Goal: Task Accomplishment & Management: Manage account settings

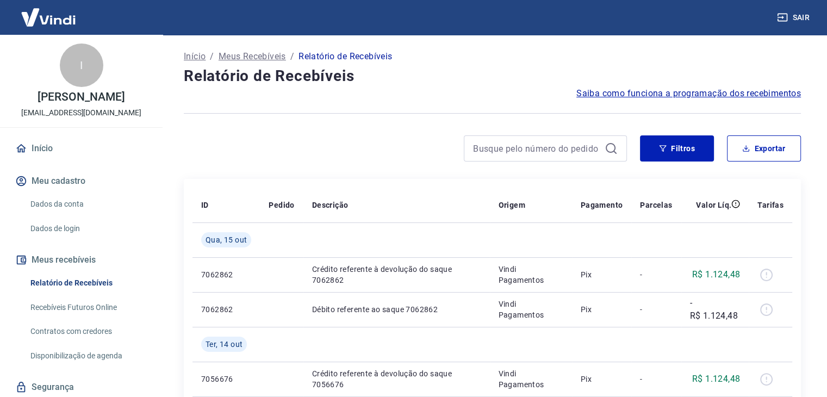
click at [423, 149] on div at bounding box center [405, 148] width 443 height 26
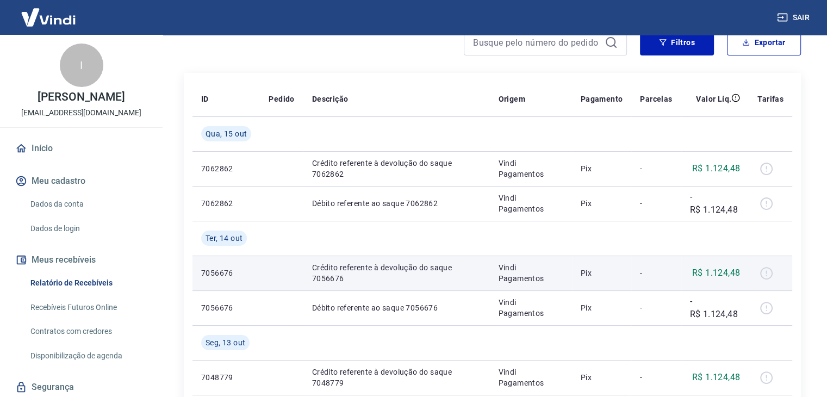
scroll to position [109, 0]
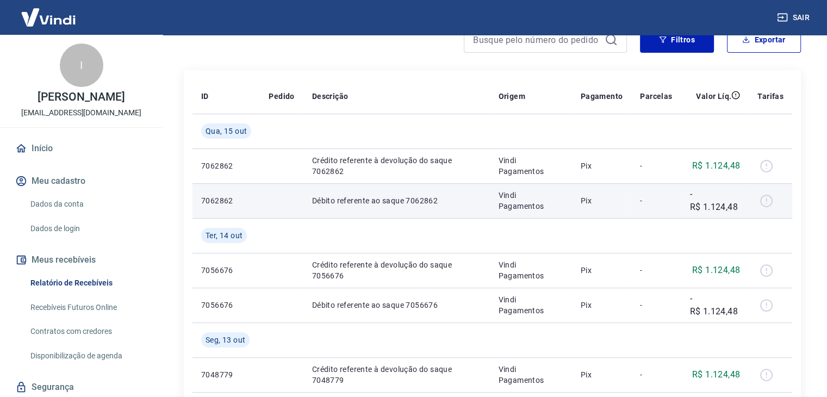
click at [768, 197] on div at bounding box center [770, 200] width 26 height 17
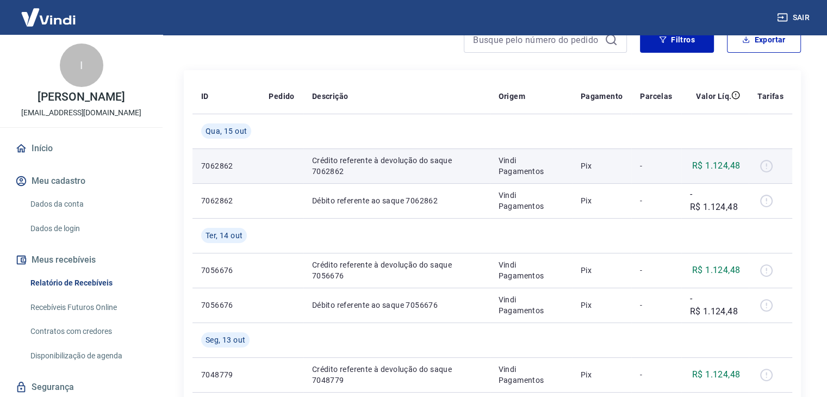
drag, startPoint x: 759, startPoint y: 164, endPoint x: 711, endPoint y: 159, distance: 48.0
click at [758, 164] on div at bounding box center [770, 165] width 26 height 17
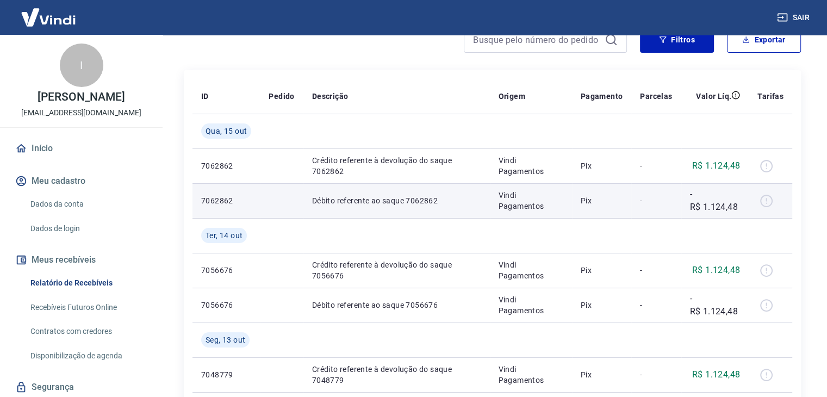
drag, startPoint x: 729, startPoint y: 169, endPoint x: 723, endPoint y: 184, distance: 16.9
click at [729, 169] on p "R$ 1.124,48" at bounding box center [716, 165] width 48 height 13
drag, startPoint x: 703, startPoint y: 209, endPoint x: 709, endPoint y: 214, distance: 8.2
click at [704, 210] on p "-R$ 1.124,48" at bounding box center [715, 201] width 51 height 26
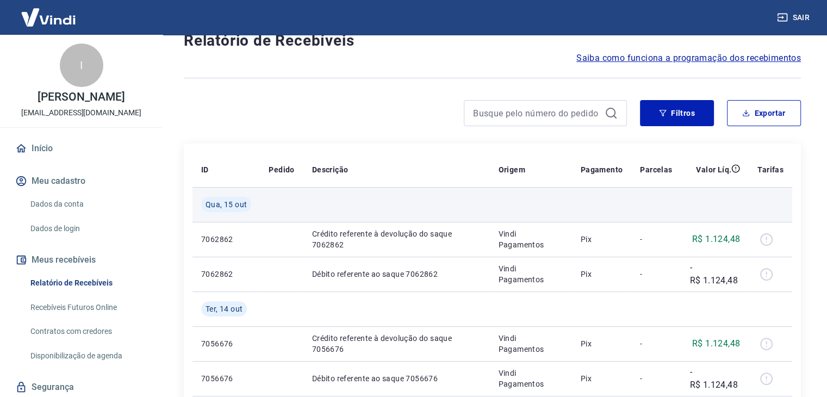
scroll to position [54, 0]
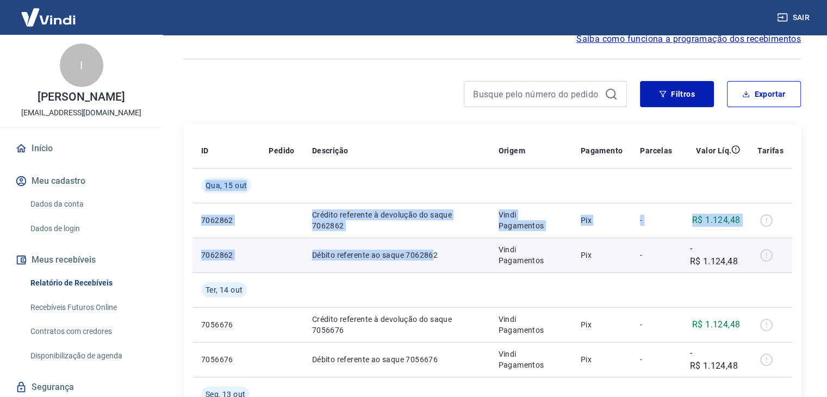
drag, startPoint x: 202, startPoint y: 184, endPoint x: 431, endPoint y: 257, distance: 239.6
drag, startPoint x: 424, startPoint y: 247, endPoint x: 417, endPoint y: 247, distance: 6.5
click at [423, 247] on td "Débito referente ao saque 7062862" at bounding box center [396, 255] width 186 height 35
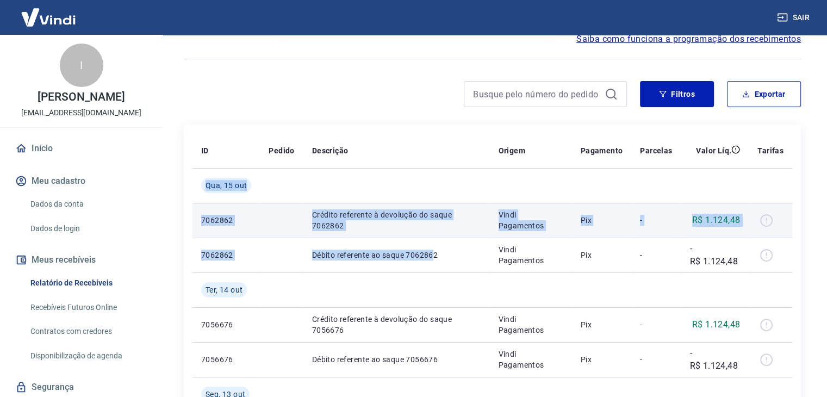
click at [285, 227] on td at bounding box center [281, 220] width 43 height 35
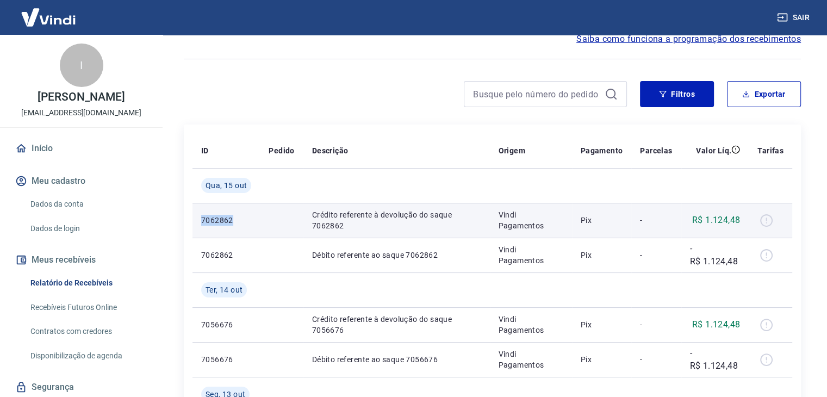
drag, startPoint x: 198, startPoint y: 220, endPoint x: 252, endPoint y: 220, distance: 53.8
click at [252, 220] on td "7062862" at bounding box center [225, 220] width 67 height 35
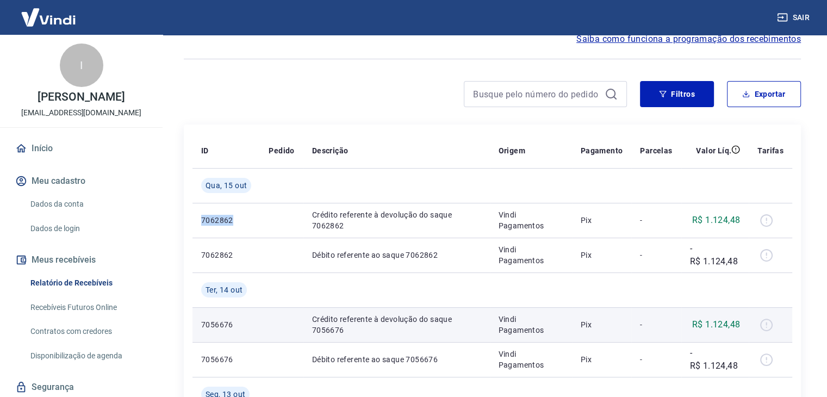
copy p "7062862"
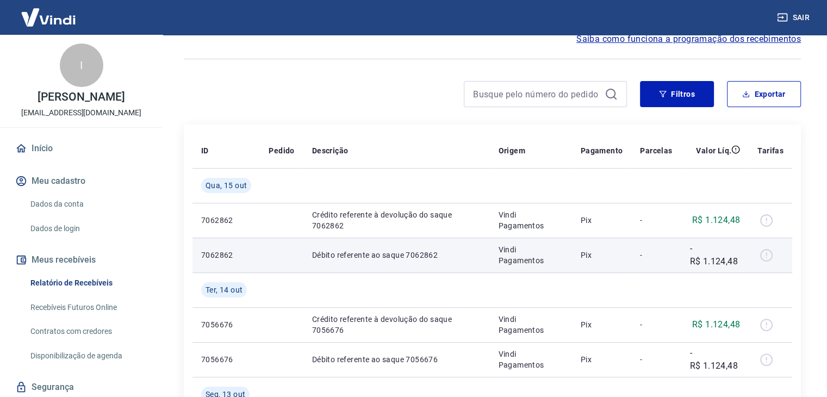
click at [270, 253] on td at bounding box center [281, 255] width 43 height 35
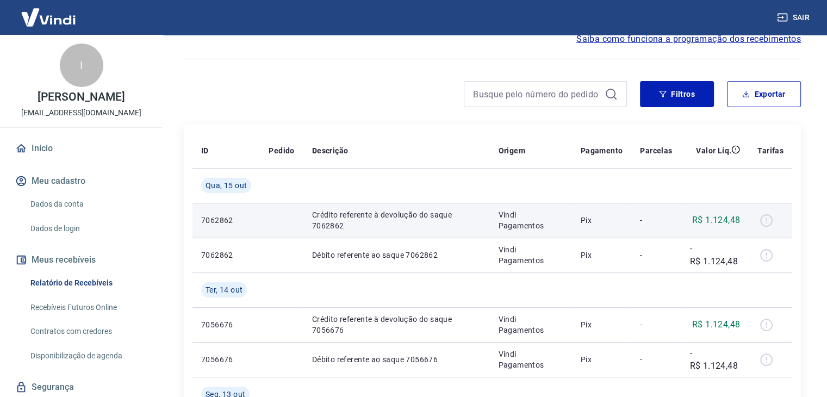
click at [307, 214] on td "Crédito referente à devolução do saque 7062862" at bounding box center [396, 220] width 186 height 35
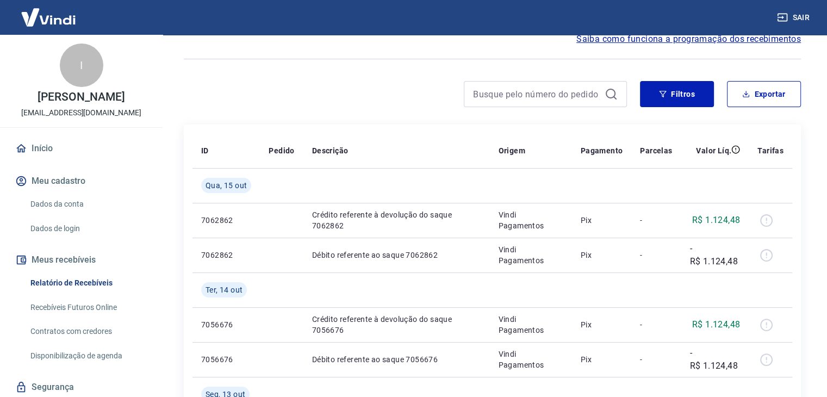
drag, startPoint x: 496, startPoint y: 132, endPoint x: 517, endPoint y: 130, distance: 21.2
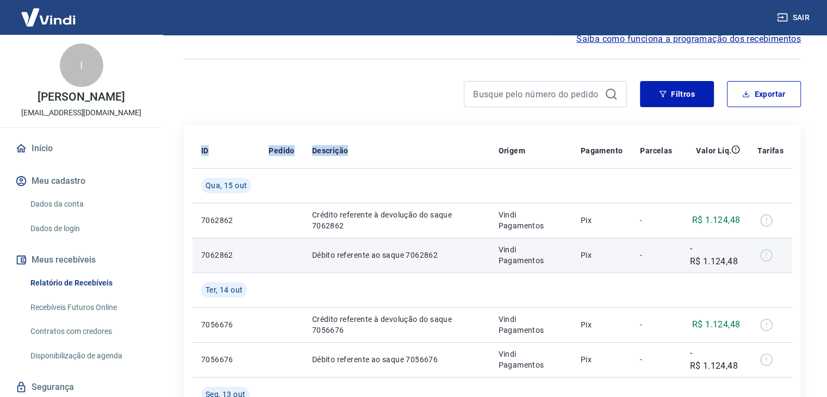
click at [774, 267] on td at bounding box center [769, 255] width 43 height 35
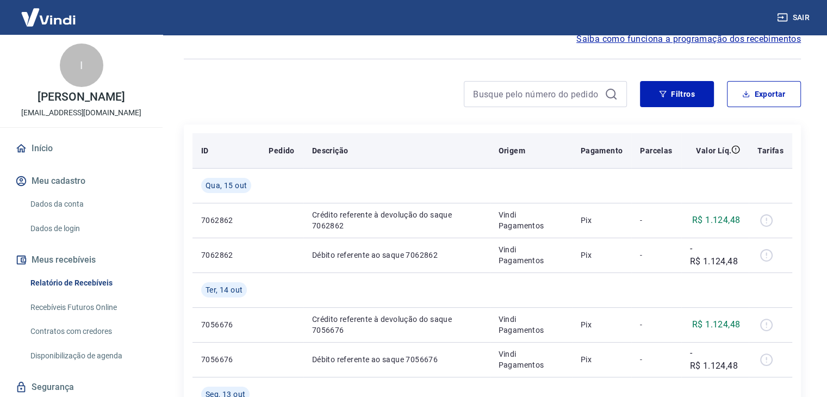
drag, startPoint x: 446, startPoint y: 135, endPoint x: 451, endPoint y: 135, distance: 5.5
click at [448, 135] on th "Descrição" at bounding box center [396, 150] width 186 height 35
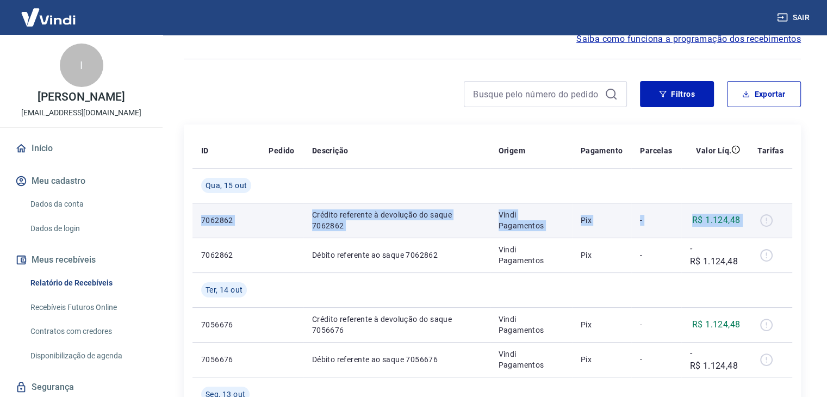
drag, startPoint x: 199, startPoint y: 214, endPoint x: 770, endPoint y: 217, distance: 570.8
click at [770, 217] on tr "7062862 Crédito referente à devolução do saque 7062862 Vindi Pagamentos Pix - R…" at bounding box center [492, 220] width 600 height 35
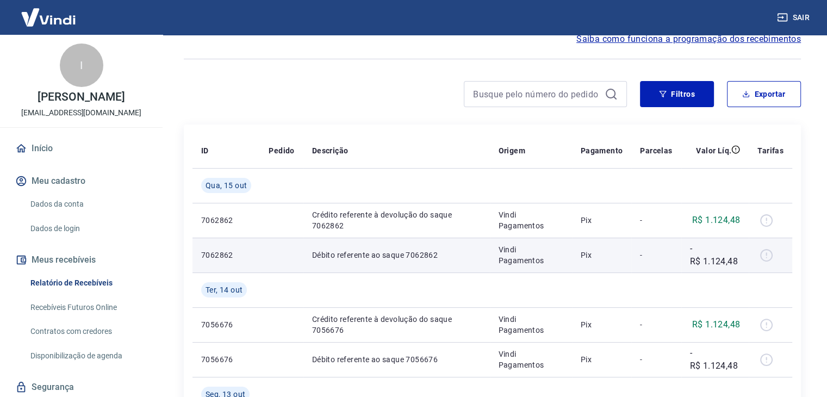
drag, startPoint x: 227, startPoint y: 254, endPoint x: 216, endPoint y: 257, distance: 11.4
click at [226, 254] on p "7062862" at bounding box center [226, 254] width 50 height 11
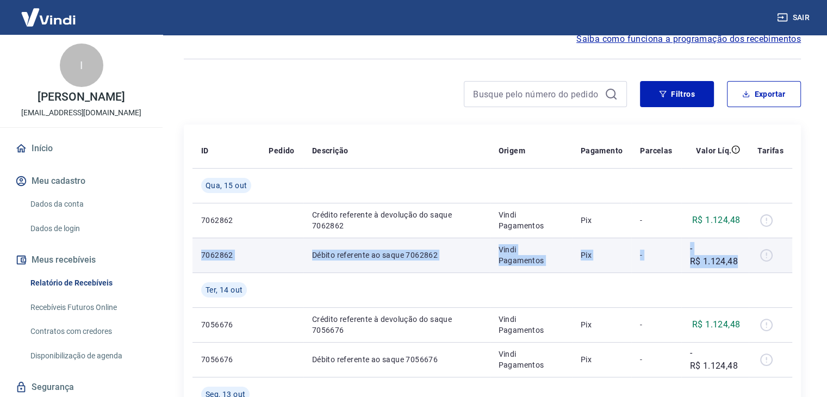
drag, startPoint x: 214, startPoint y: 252, endPoint x: 740, endPoint y: 264, distance: 526.9
click at [740, 264] on tr "7062862 Débito referente ao saque 7062862 Vindi Pagamentos Pix - -R$ 1.124,48" at bounding box center [492, 255] width 600 height 35
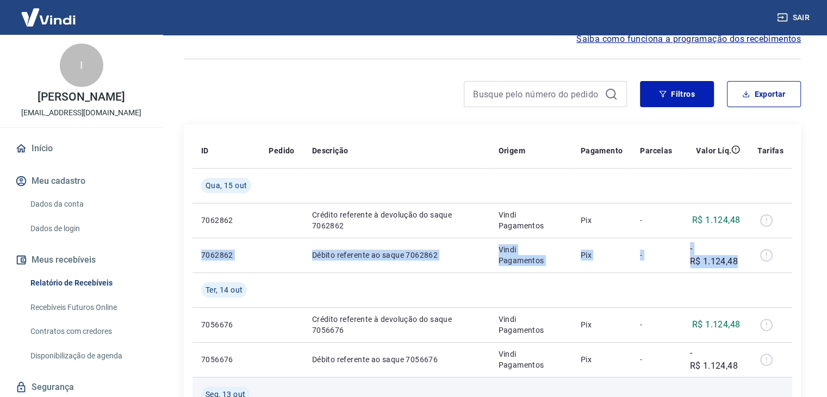
copy tr "7062862 Débito referente ao saque 7062862 Vindi Pagamentos Pix - -R$ 1.124,48"
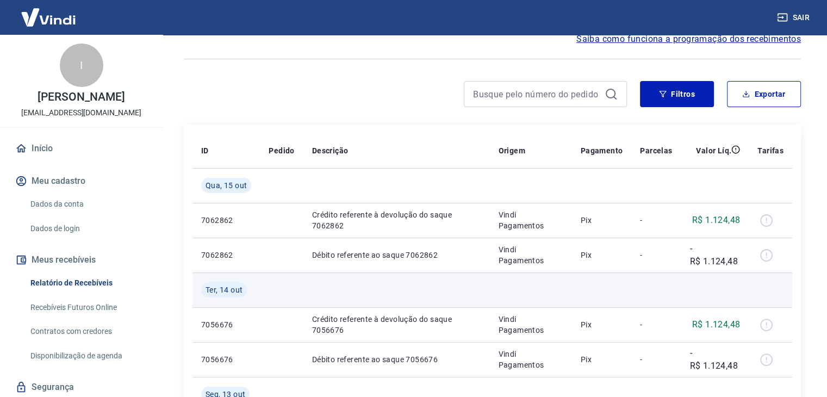
click at [260, 275] on td at bounding box center [281, 289] width 43 height 35
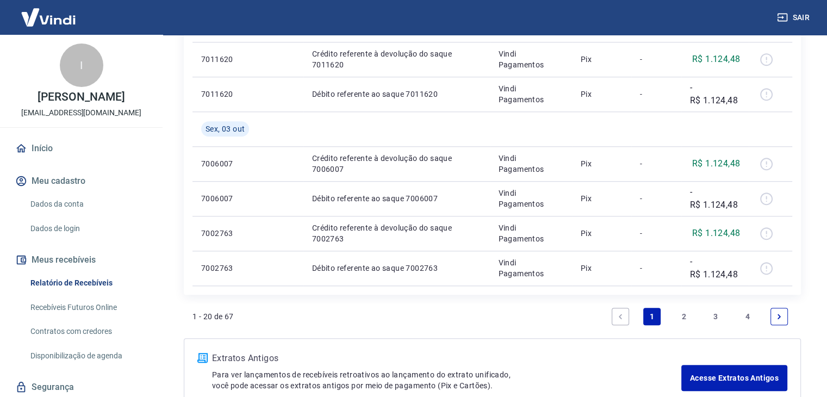
scroll to position [1013, 0]
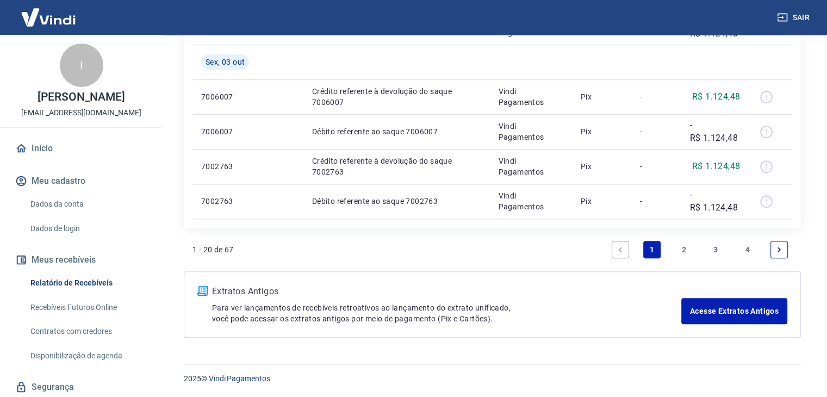
click at [529, 256] on div "1 - 20 de 67 1 2 3 4" at bounding box center [492, 249] width 600 height 26
click at [682, 251] on link "2" at bounding box center [683, 249] width 17 height 17
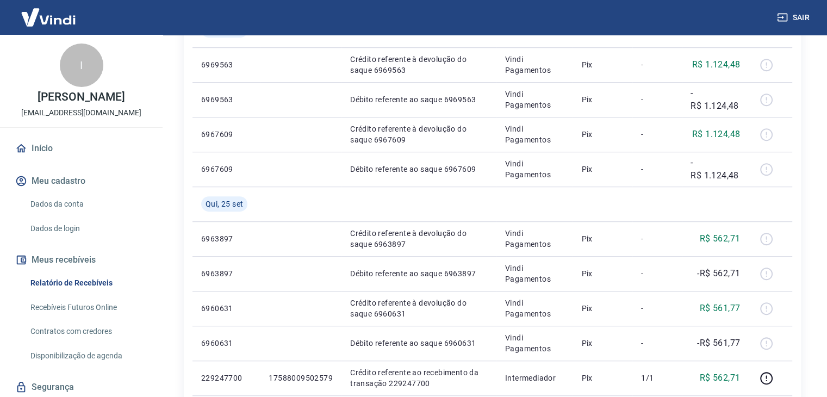
scroll to position [943, 0]
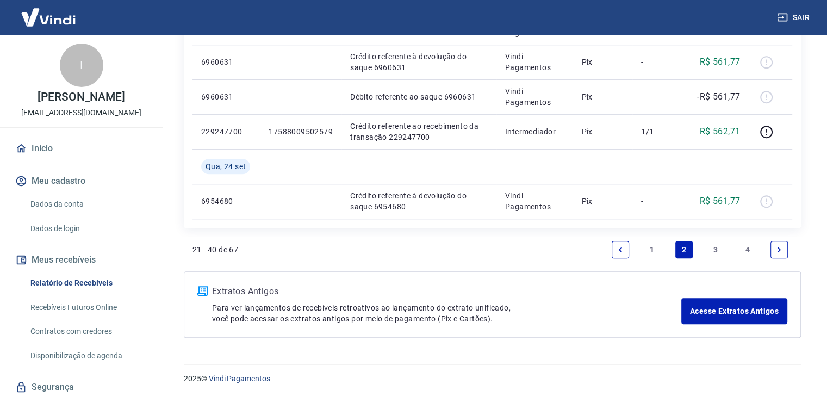
click at [783, 248] on link "Next page" at bounding box center [778, 249] width 17 height 17
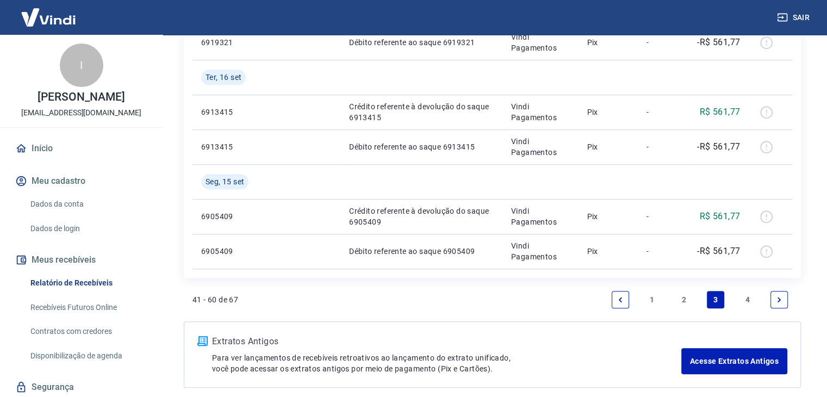
scroll to position [1013, 0]
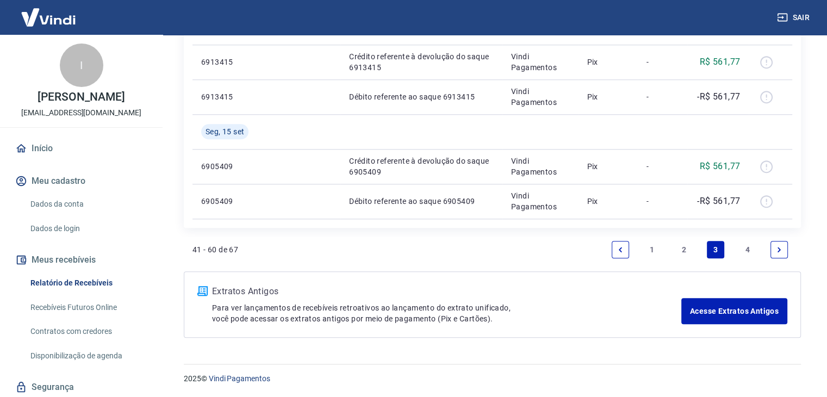
click at [652, 248] on link "1" at bounding box center [651, 249] width 17 height 17
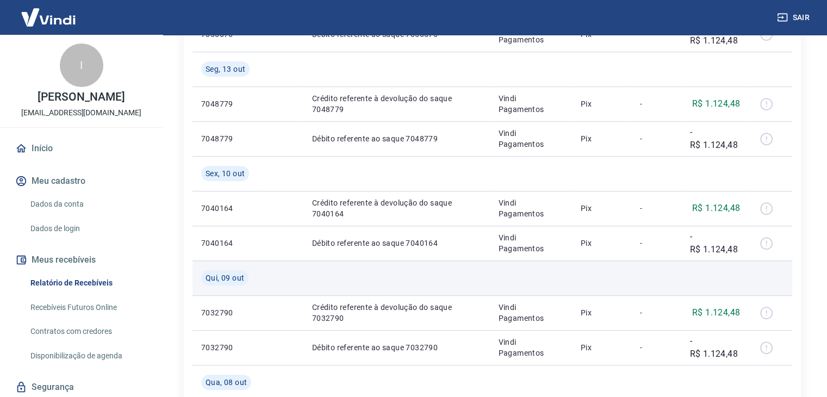
scroll to position [380, 0]
click at [544, 273] on td at bounding box center [531, 276] width 82 height 35
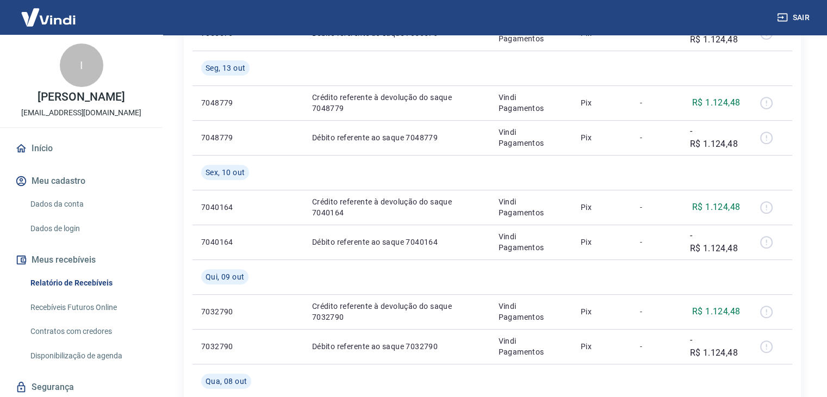
click at [77, 202] on link "Dados da conta" at bounding box center [87, 204] width 123 height 22
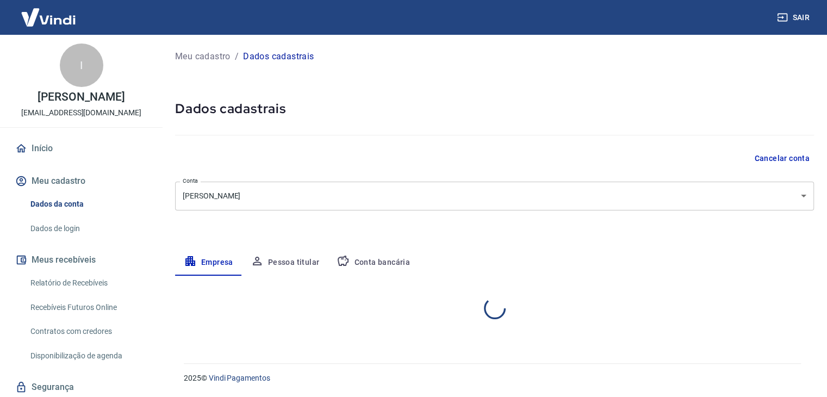
select select "BA"
select select "business"
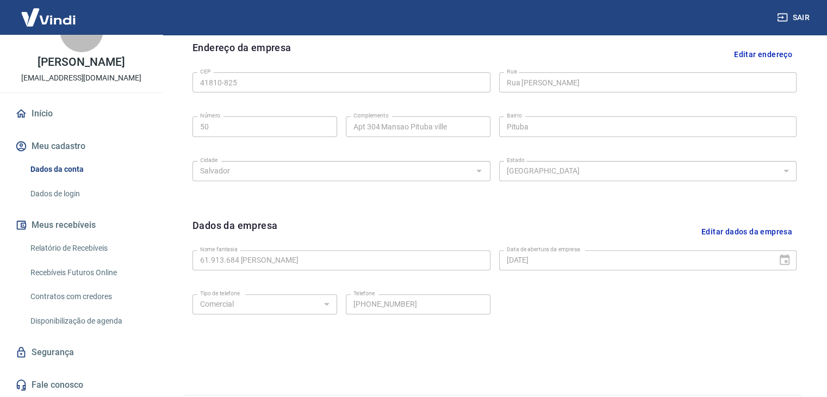
scroll to position [380, 0]
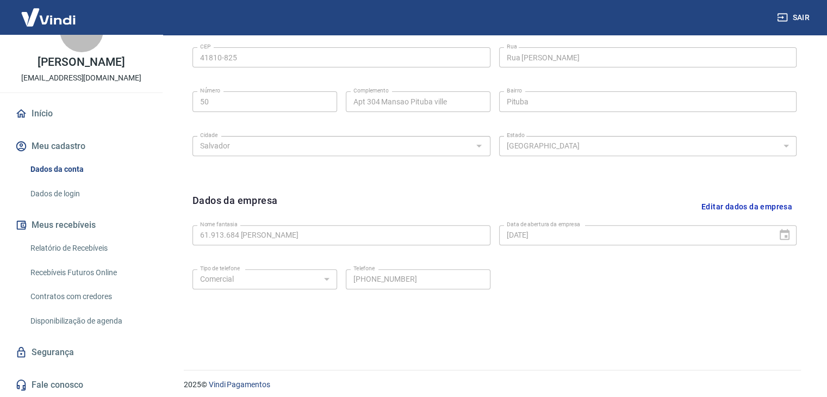
drag, startPoint x: 463, startPoint y: 185, endPoint x: 491, endPoint y: 194, distance: 29.4
click at [464, 185] on div "Dados da empresa Editar dados da empresa Nome fantasia 61.913.684 [PERSON_NAME]…" at bounding box center [494, 259] width 621 height 151
drag, startPoint x: 558, startPoint y: 337, endPoint x: 606, endPoint y: 288, distance: 68.4
click at [565, 332] on div "Editar razão social Razão social [PERSON_NAME] Razão social CNPJ 61.913.684/000…" at bounding box center [494, 130] width 639 height 427
click at [561, 294] on div "Tipo de telefone Residencial Comercial Tipo de telefone Telefone [PHONE_NUMBER]…" at bounding box center [494, 287] width 604 height 44
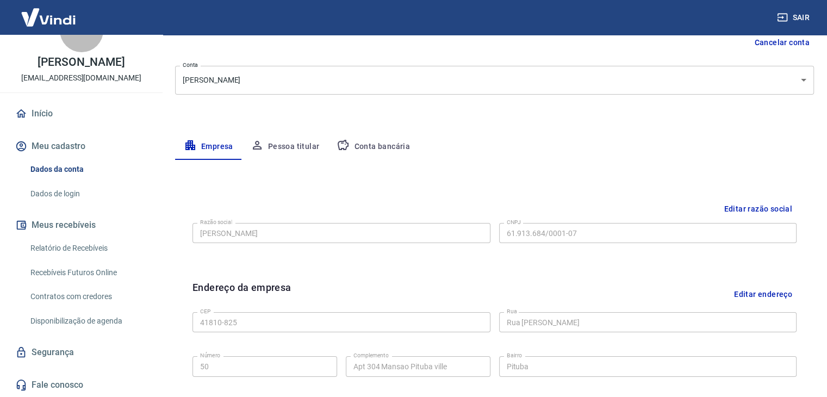
scroll to position [115, 0]
drag, startPoint x: 372, startPoint y: 146, endPoint x: 416, endPoint y: 146, distance: 44.0
click at [373, 146] on button "Conta bancária" at bounding box center [373, 147] width 91 height 26
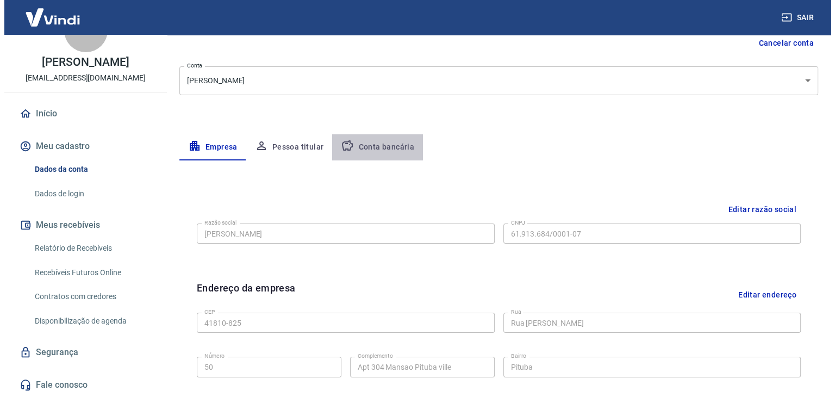
scroll to position [0, 0]
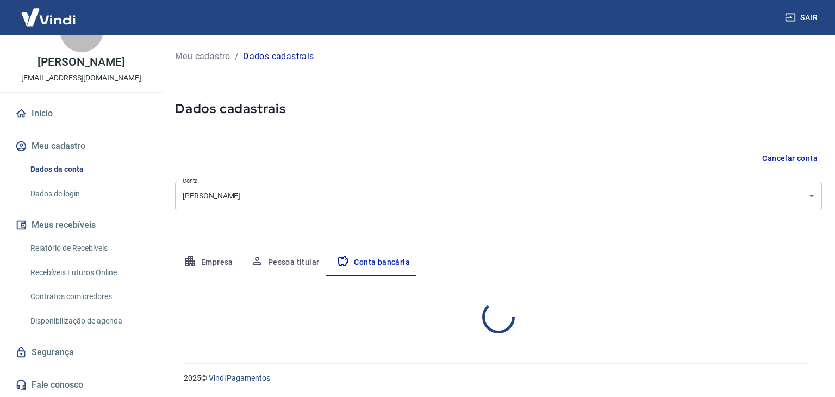
select select "1"
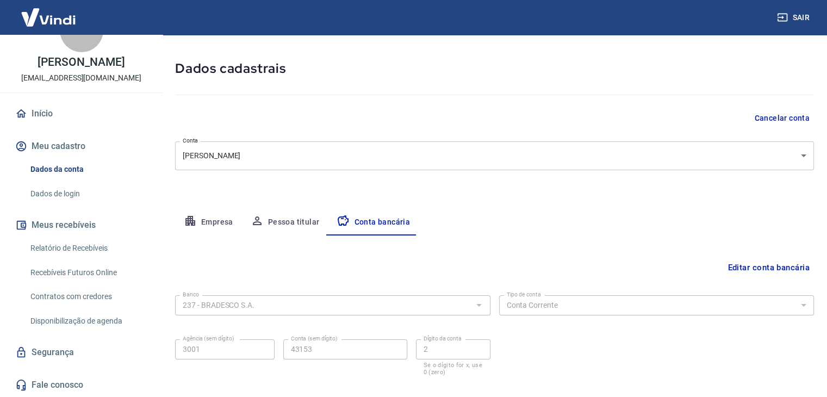
scroll to position [98, 0]
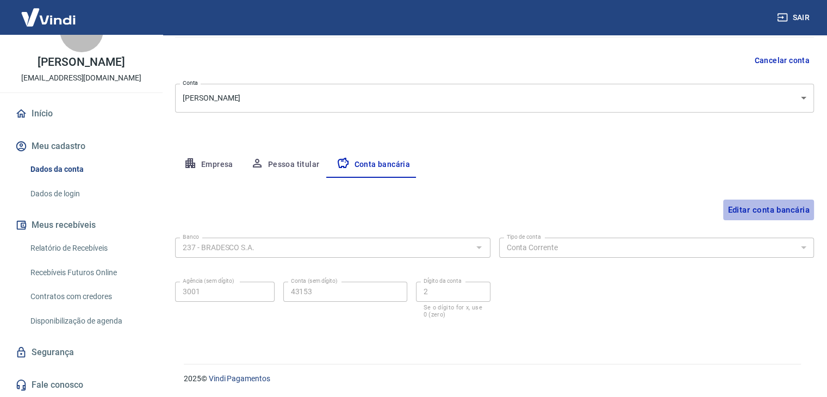
click at [751, 207] on button "Editar conta bancária" at bounding box center [768, 209] width 91 height 21
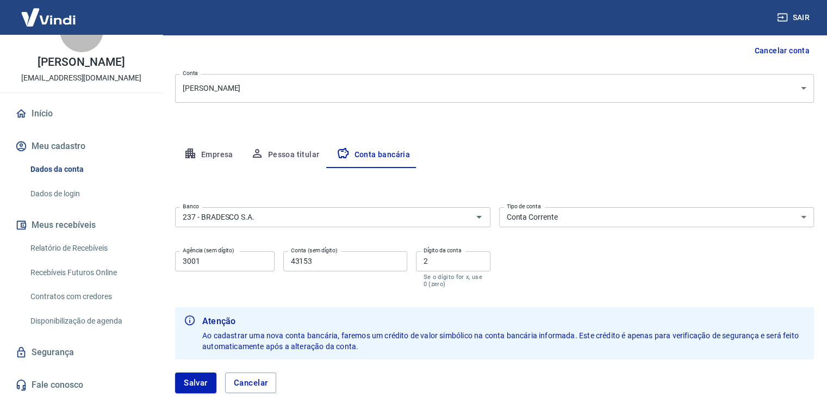
scroll to position [109, 0]
click at [69, 168] on link "Dados da conta" at bounding box center [87, 169] width 123 height 22
click at [210, 153] on button "Empresa" at bounding box center [208, 154] width 67 height 26
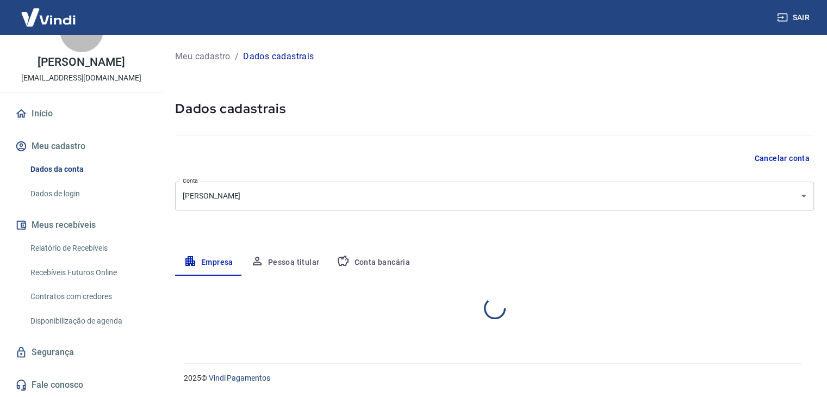
scroll to position [0, 0]
select select "BA"
select select "business"
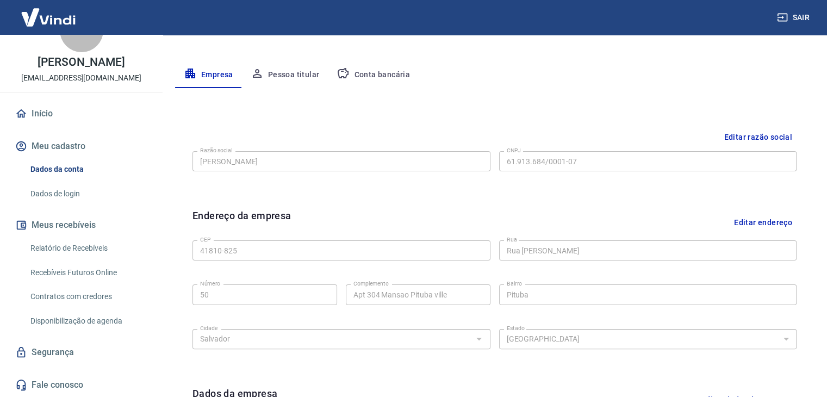
scroll to position [163, 0]
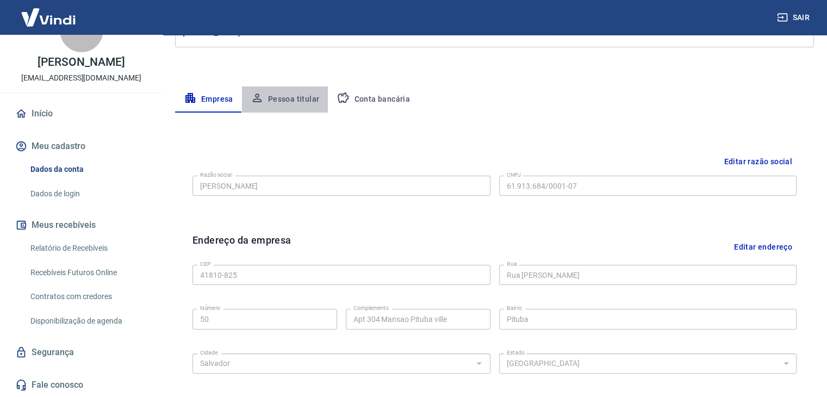
click at [296, 101] on button "Pessoa titular" at bounding box center [285, 99] width 86 height 26
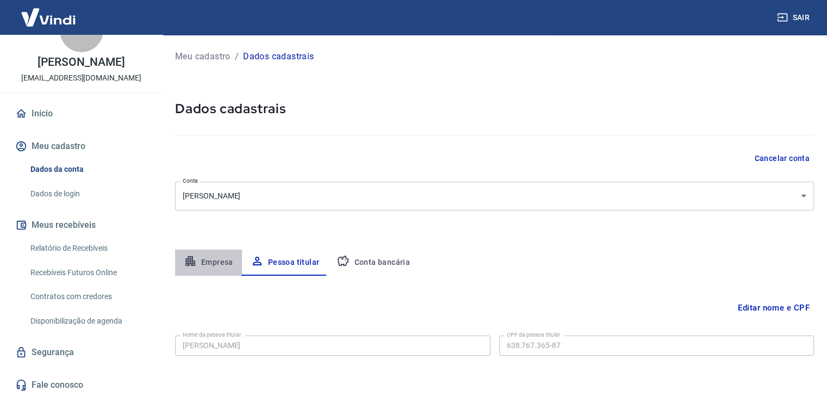
click at [215, 268] on button "Empresa" at bounding box center [208, 262] width 67 height 26
select select "BA"
select select "business"
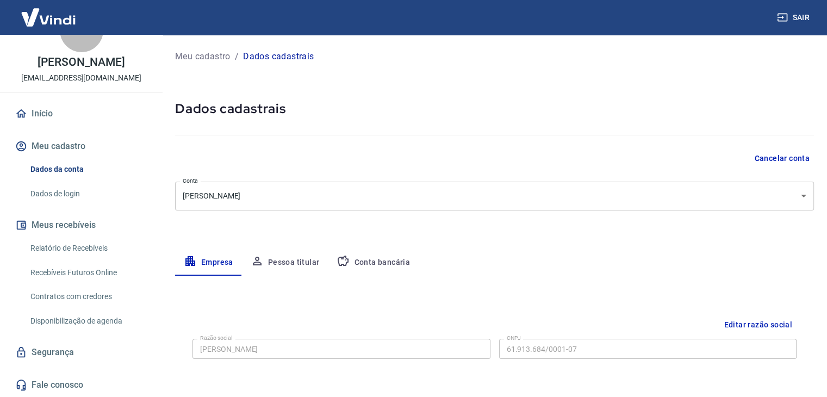
click at [285, 268] on button "Pessoa titular" at bounding box center [285, 262] width 86 height 26
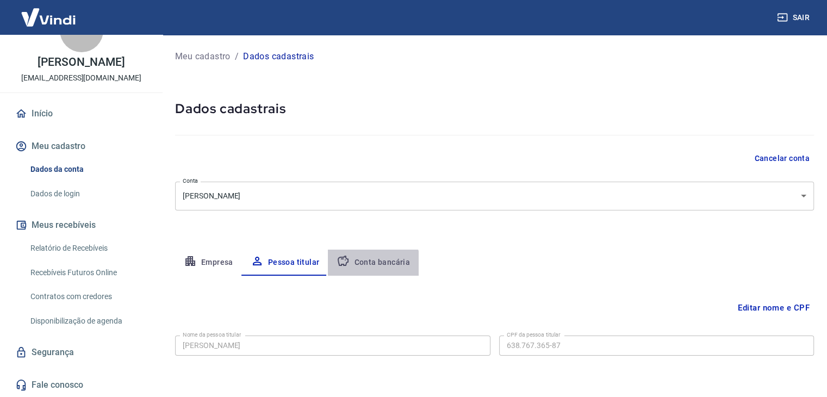
click at [367, 267] on button "Conta bancária" at bounding box center [373, 262] width 91 height 26
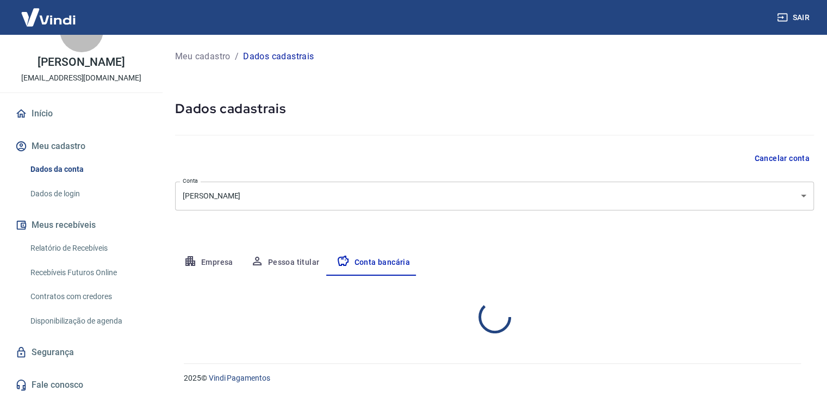
select select "1"
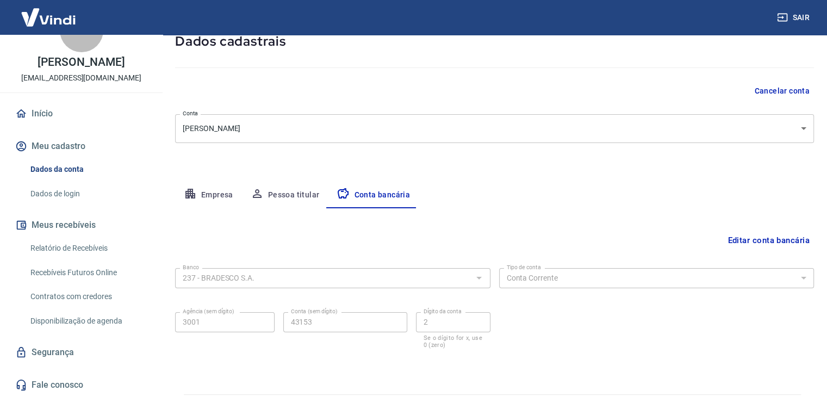
scroll to position [98, 0]
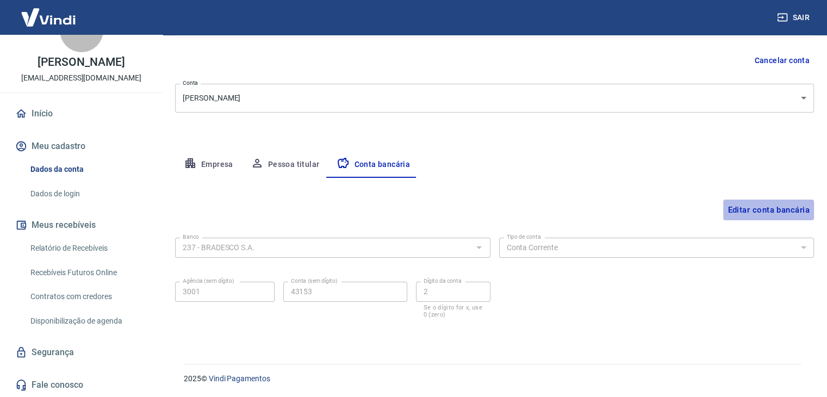
click at [757, 209] on button "Editar conta bancária" at bounding box center [768, 209] width 91 height 21
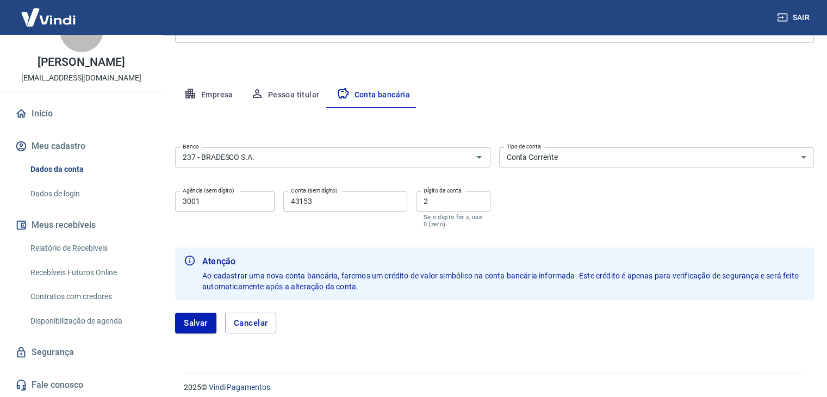
scroll to position [176, 0]
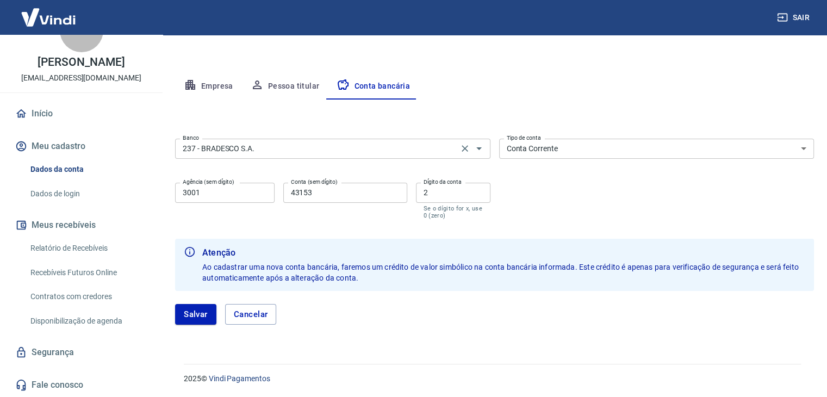
click at [329, 151] on input "237 - BRADESCO S.A." at bounding box center [316, 149] width 277 height 14
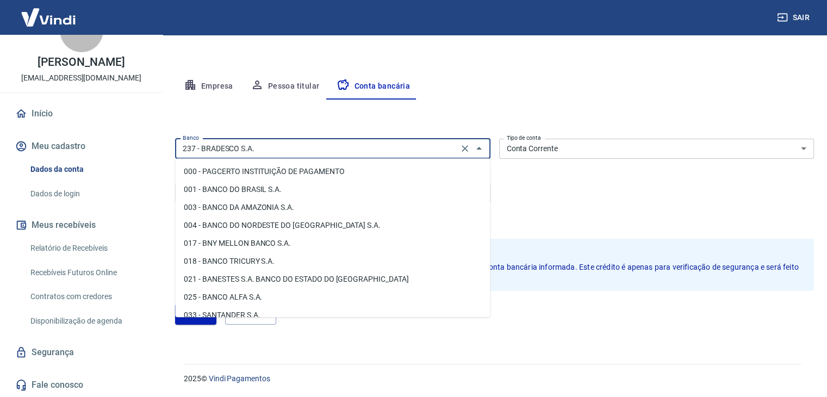
scroll to position [700, 0]
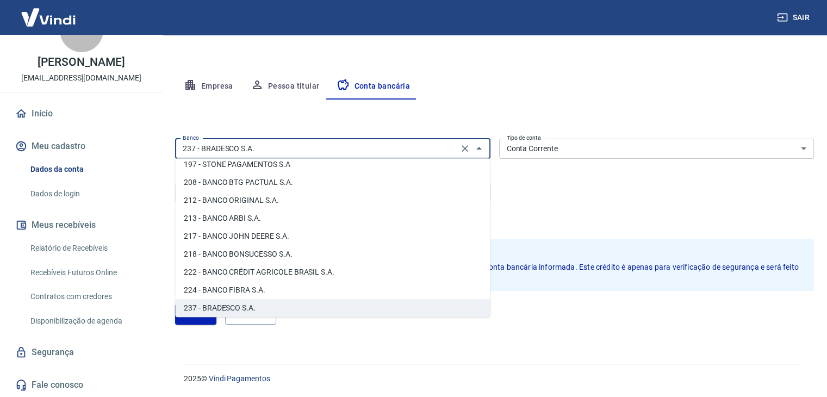
drag, startPoint x: 281, startPoint y: 163, endPoint x: 291, endPoint y: 163, distance: 10.3
click at [284, 164] on li "197 - STONE PAGAMENTOS S.A" at bounding box center [332, 164] width 315 height 18
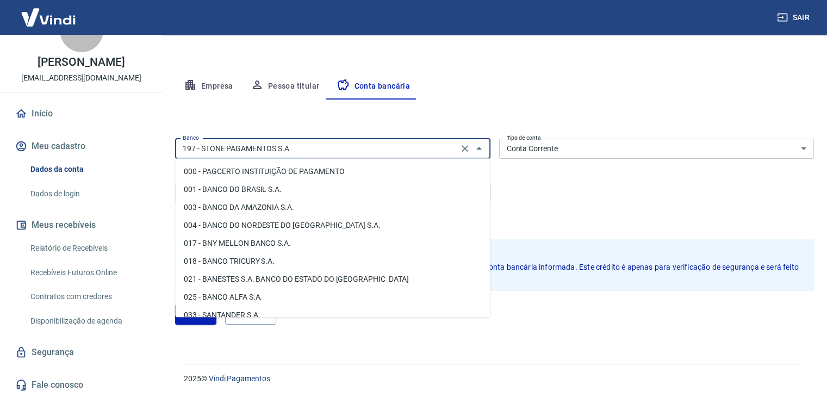
drag, startPoint x: 432, startPoint y: 148, endPoint x: 438, endPoint y: 148, distance: 5.5
click at [434, 148] on input "197 - STONE PAGAMENTOS S.A" at bounding box center [316, 149] width 277 height 14
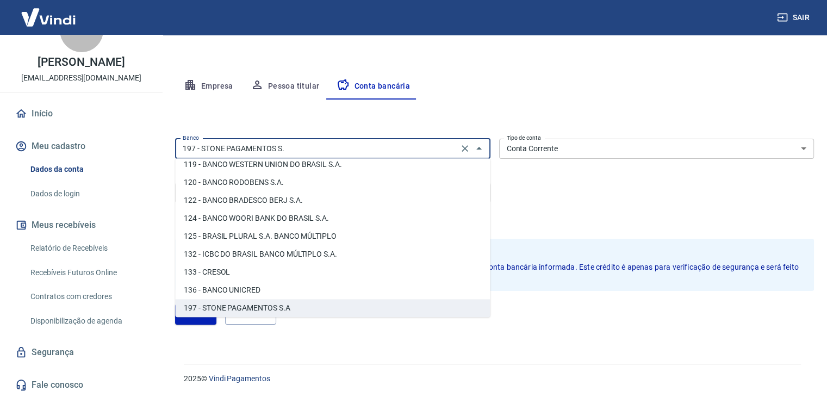
scroll to position [0, 0]
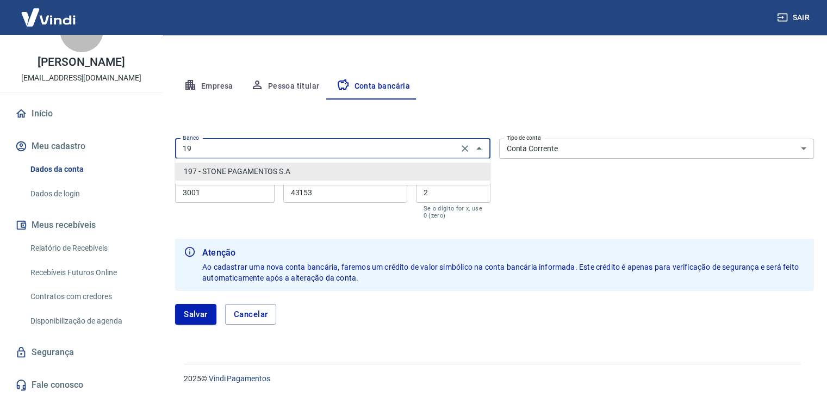
type input "1"
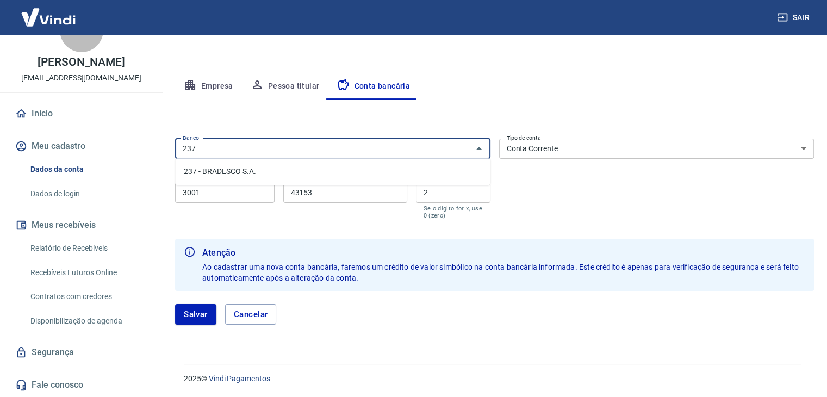
click at [300, 169] on li "237 - BRADESCO S.A." at bounding box center [332, 172] width 315 height 18
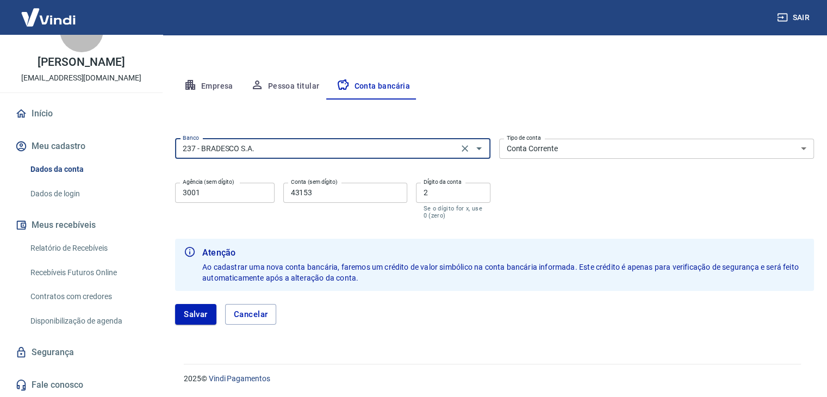
type input "237 - BRADESCO S.A."
click at [570, 151] on select "Conta Corrente Conta Poupança" at bounding box center [656, 149] width 315 height 20
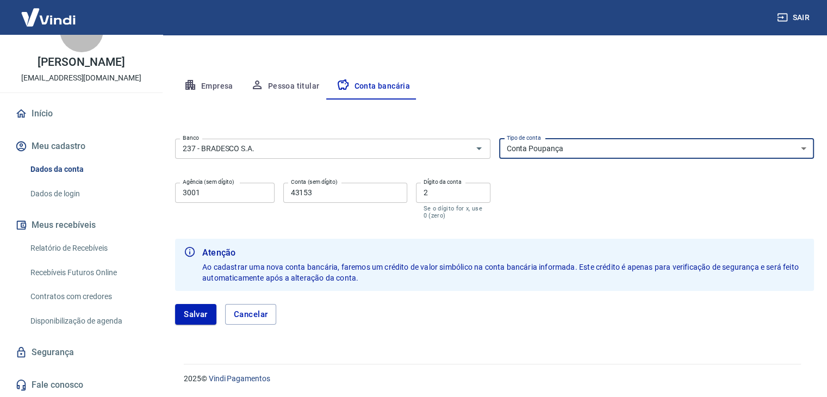
click at [499, 139] on select "Conta Corrente Conta Poupança" at bounding box center [656, 149] width 315 height 20
click at [565, 142] on select "Conta Corrente Conta Poupança" at bounding box center [656, 149] width 315 height 20
select select "1"
click at [499, 139] on select "Conta Corrente Conta Poupança" at bounding box center [656, 149] width 315 height 20
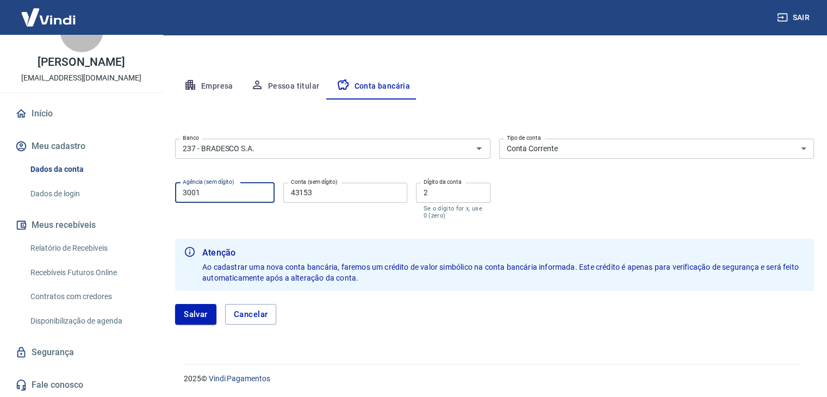
click at [240, 193] on input "3001" at bounding box center [224, 193] width 99 height 20
type input "3"
type input "3001"
drag, startPoint x: 328, startPoint y: 191, endPoint x: 282, endPoint y: 191, distance: 46.8
click at [282, 191] on div "Agência (sem dígito) 3001 Agência (sem dígito) Conta (sem dígito) 43153 Conta (…" at bounding box center [332, 199] width 315 height 43
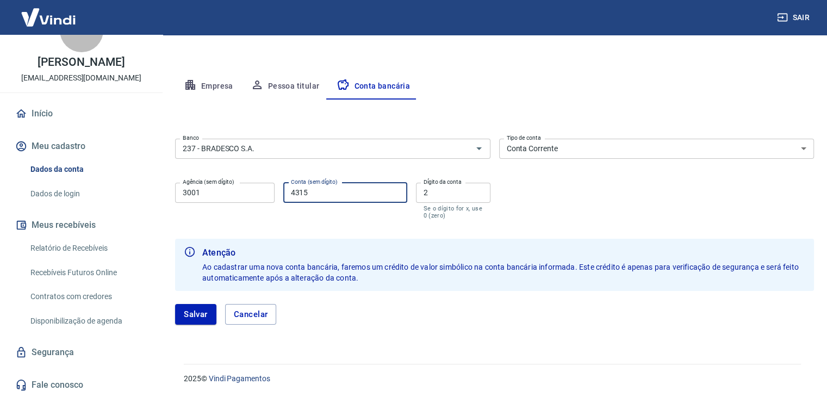
type input "43153"
click at [464, 192] on input "2" at bounding box center [453, 193] width 74 height 20
type input "0"
type input "2"
click at [476, 152] on icon "Abrir" at bounding box center [478, 148] width 13 height 13
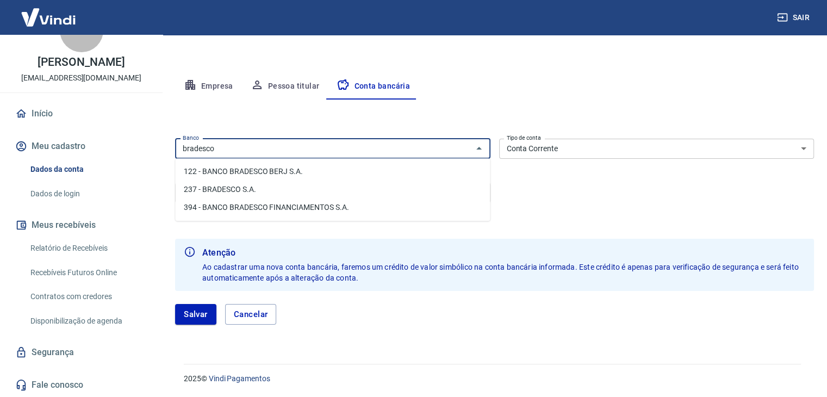
click at [272, 185] on li "237 - BRADESCO S.A." at bounding box center [332, 189] width 315 height 18
type input "237 - BRADESCO S.A."
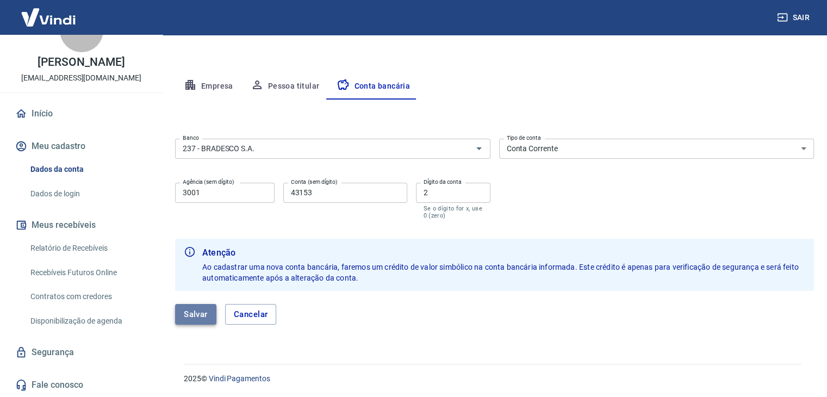
click at [204, 313] on button "Salvar" at bounding box center [195, 314] width 41 height 21
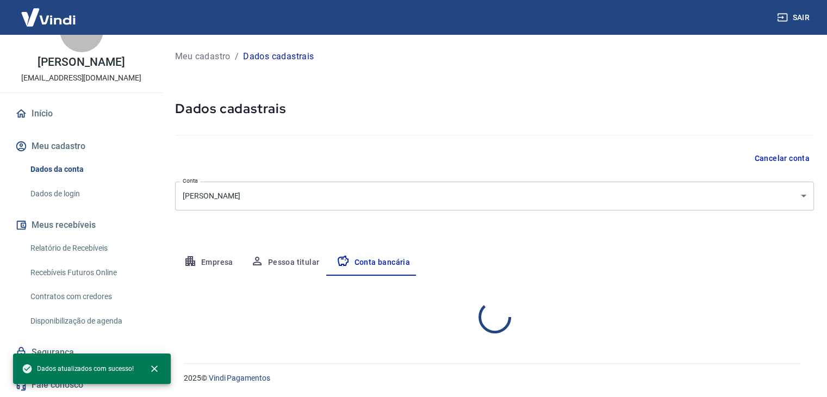
select select "1"
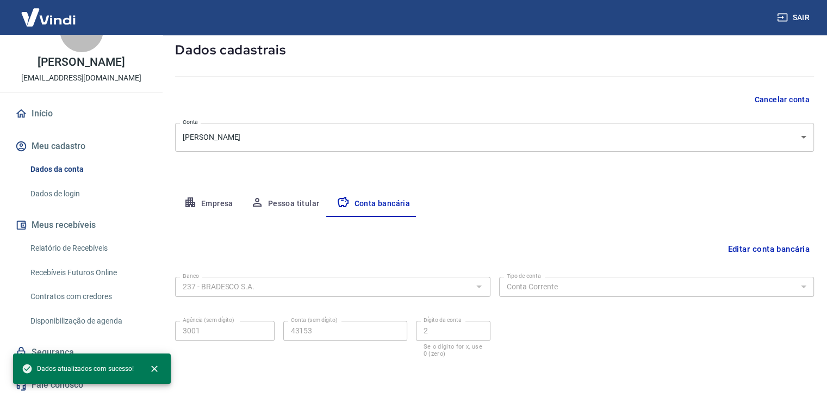
scroll to position [98, 0]
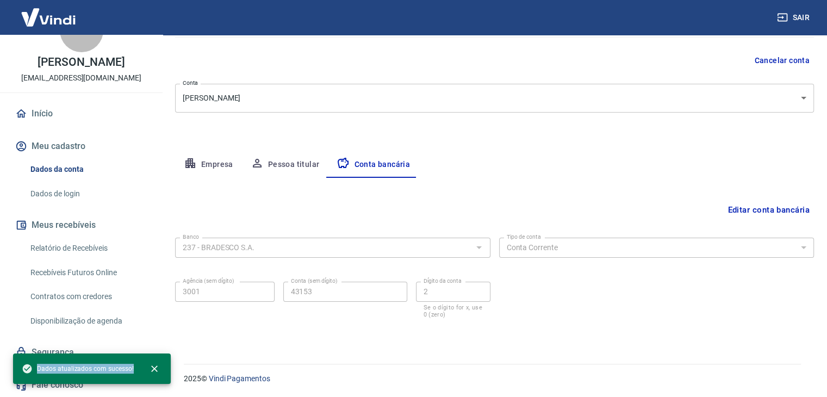
drag, startPoint x: 133, startPoint y: 370, endPoint x: 17, endPoint y: 367, distance: 116.4
click at [17, 367] on div "Dados atualizados com sucesso!" at bounding box center [92, 368] width 158 height 30
click at [497, 338] on div "Meu cadastro / Dados cadastrais Dados cadastrais Cancelar conta Conta [PERSON_N…" at bounding box center [494, 144] width 665 height 414
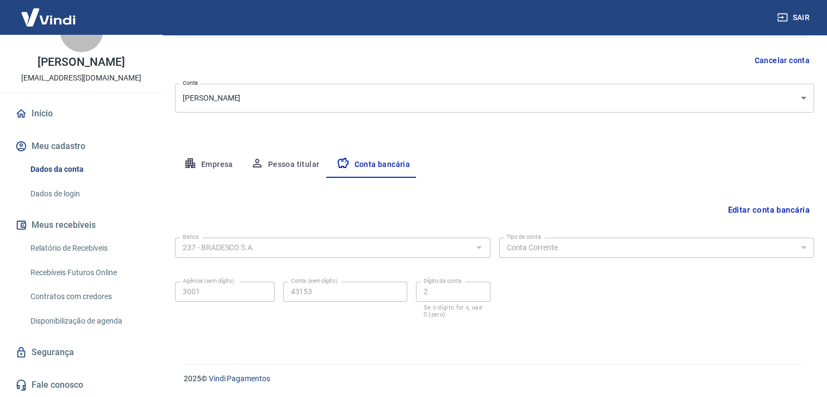
click at [70, 148] on button "Meu cadastro" at bounding box center [81, 146] width 136 height 24
click at [58, 113] on link "Início" at bounding box center [81, 114] width 136 height 24
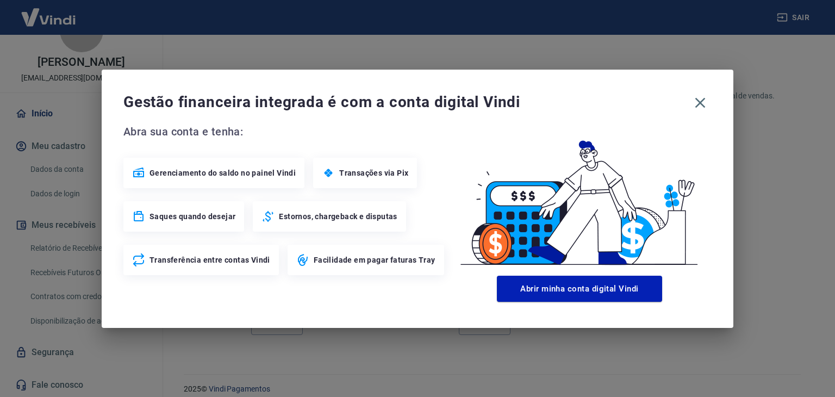
scroll to position [573, 0]
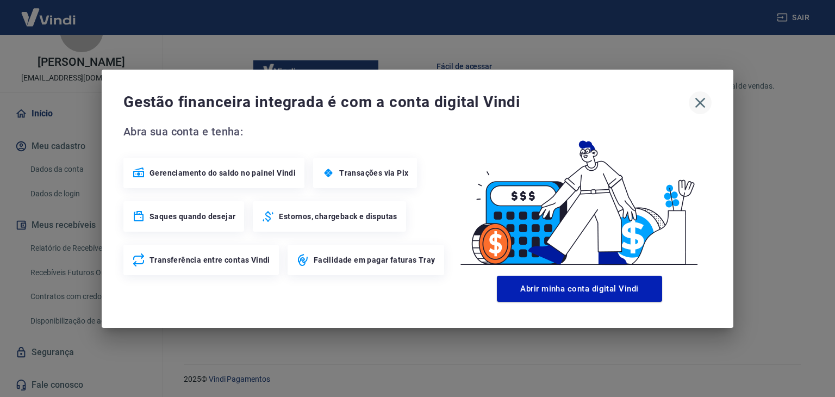
click at [701, 103] on icon "button" at bounding box center [700, 102] width 10 height 10
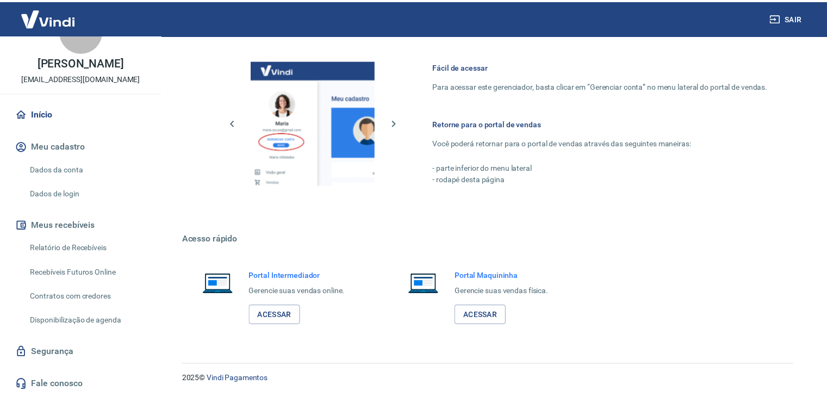
scroll to position [563, 0]
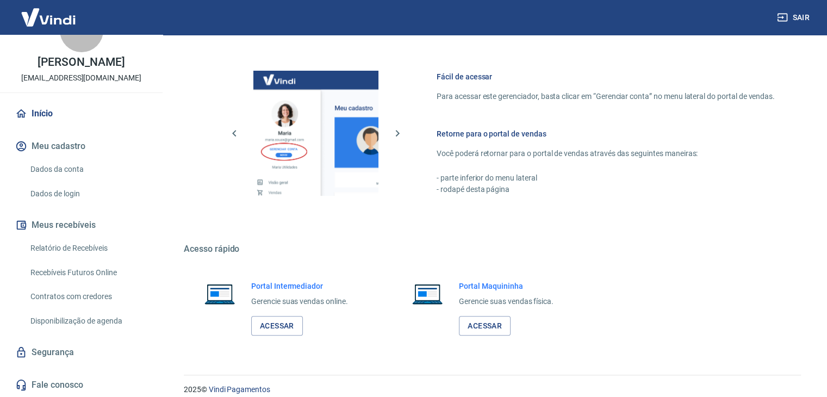
click at [65, 169] on link "Dados da conta" at bounding box center [87, 169] width 123 height 22
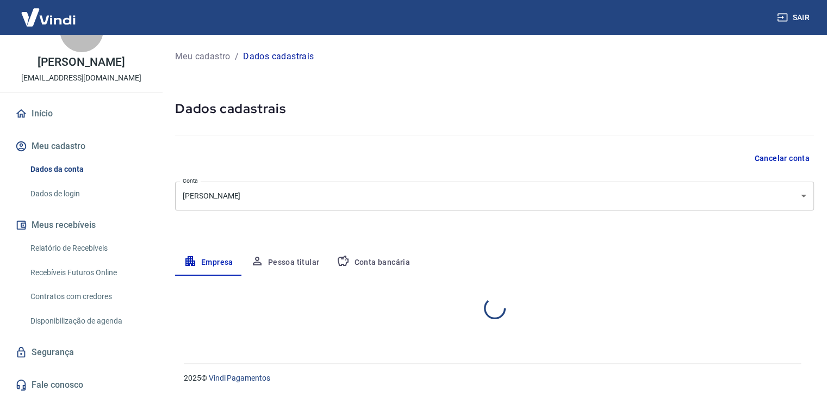
select select "BA"
select select "business"
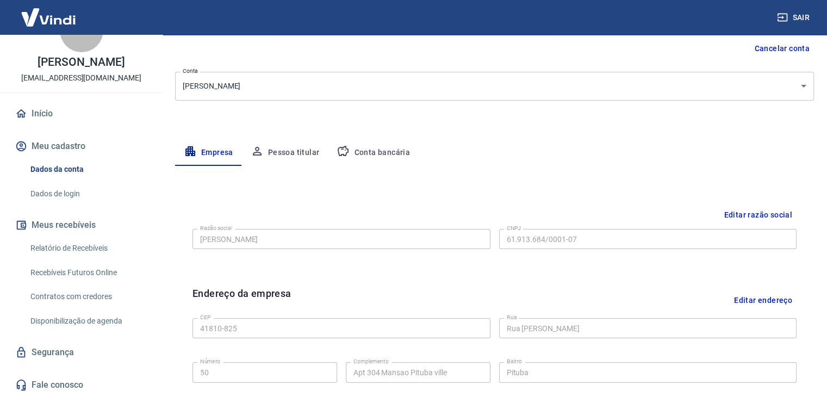
scroll to position [109, 0]
drag, startPoint x: 300, startPoint y: 148, endPoint x: 320, endPoint y: 149, distance: 19.6
click at [304, 146] on button "Pessoa titular" at bounding box center [285, 154] width 86 height 26
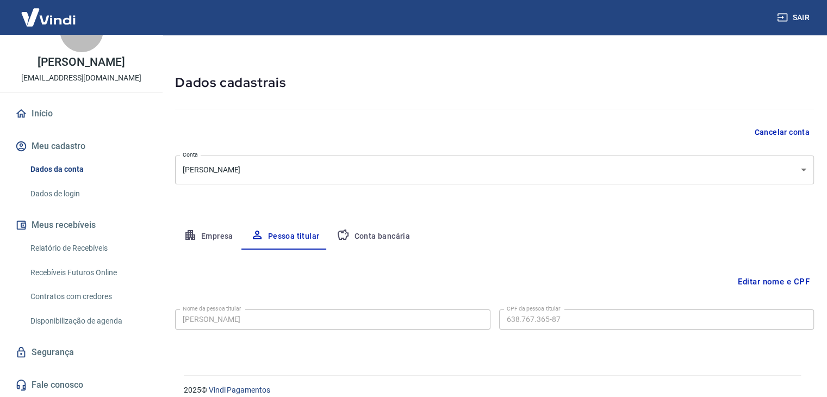
scroll to position [38, 0]
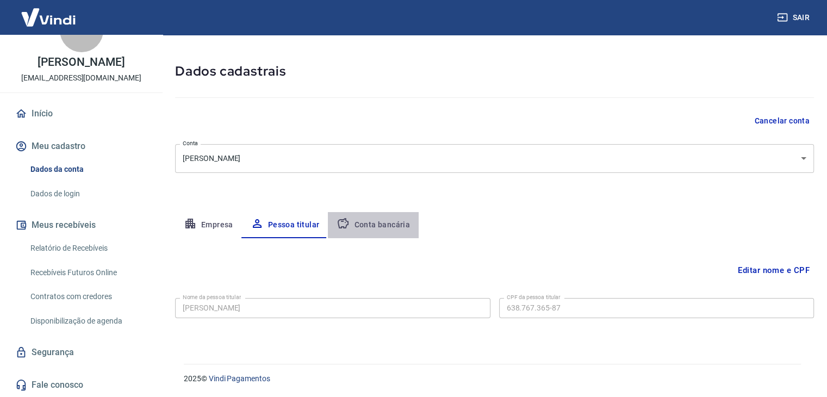
click at [377, 220] on button "Conta bancária" at bounding box center [373, 225] width 91 height 26
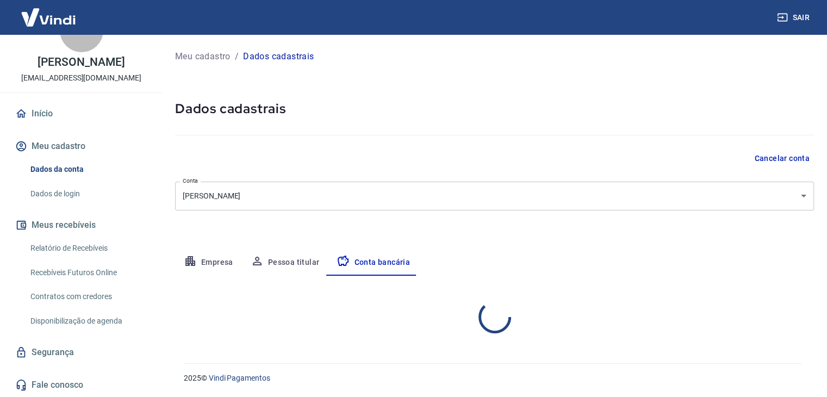
scroll to position [0, 0]
select select "1"
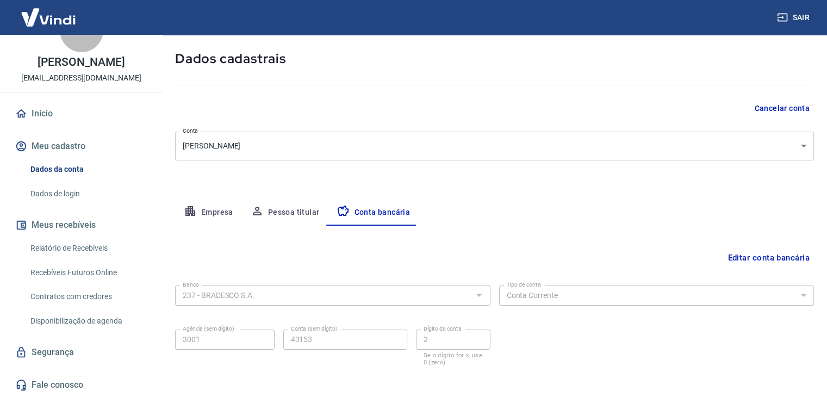
scroll to position [98, 0]
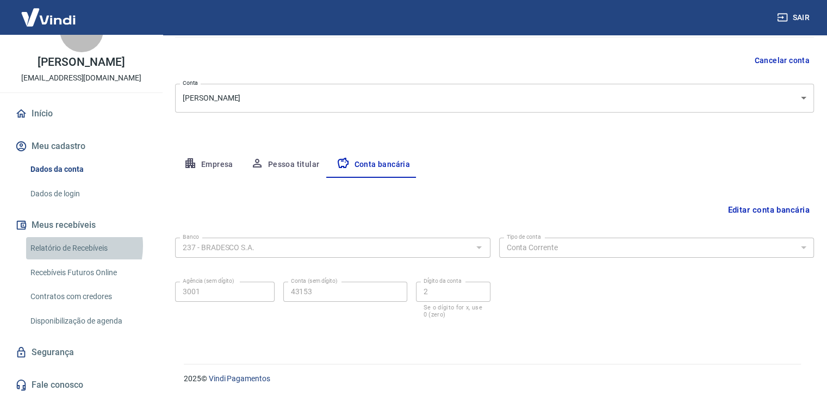
click at [63, 245] on link "Relatório de Recebíveis" at bounding box center [87, 248] width 123 height 22
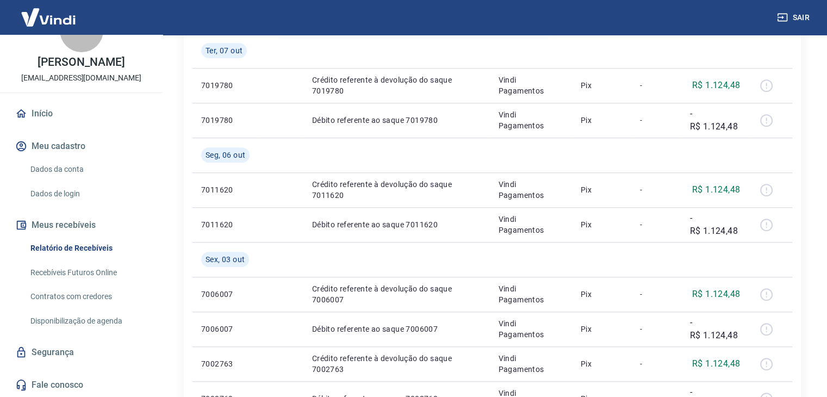
scroll to position [1013, 0]
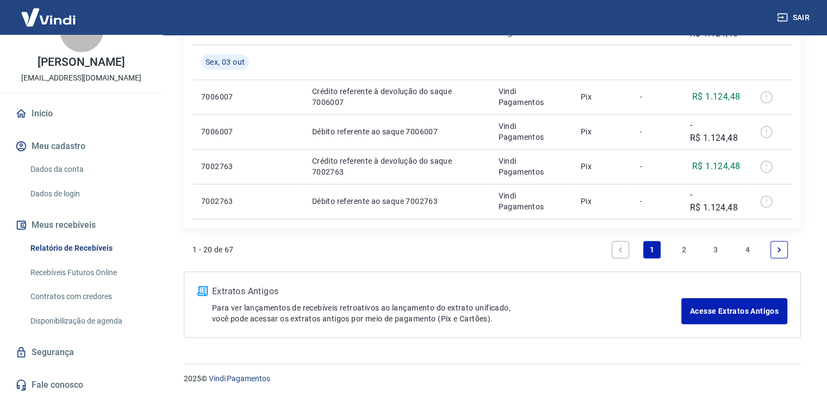
click at [748, 248] on link "4" at bounding box center [747, 249] width 17 height 17
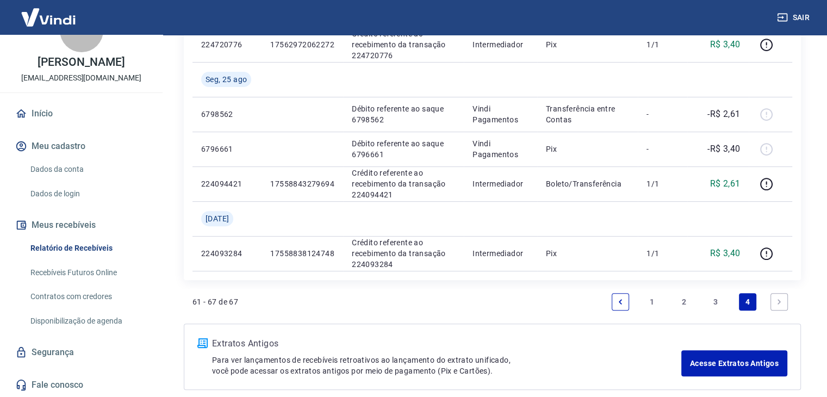
scroll to position [386, 0]
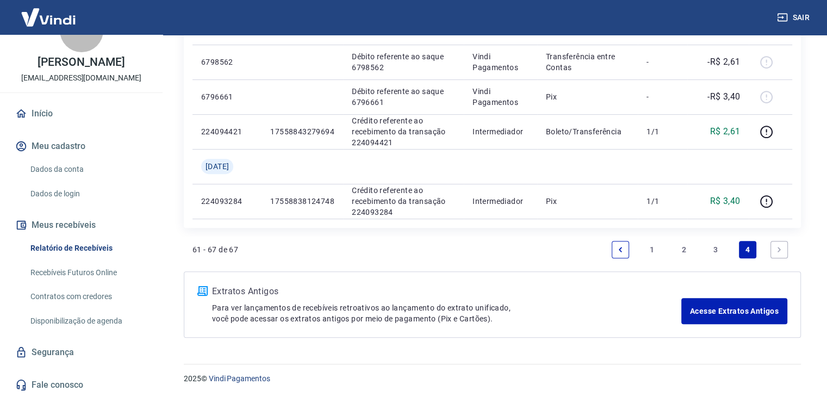
click at [781, 248] on icon "Next page" at bounding box center [779, 250] width 8 height 8
click at [717, 246] on link "3" at bounding box center [715, 249] width 17 height 17
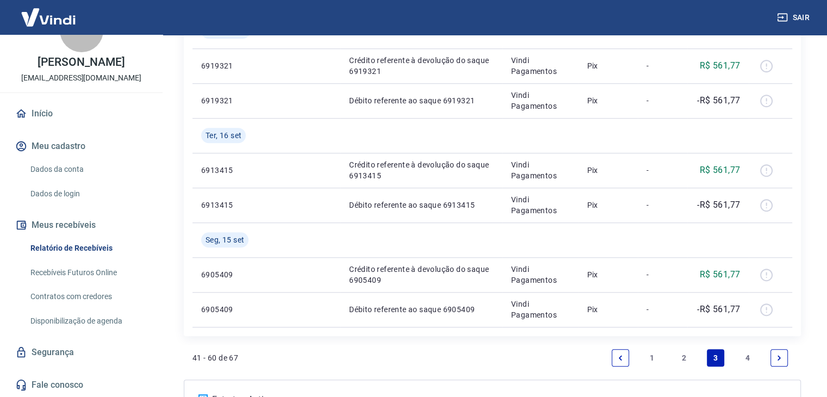
scroll to position [1013, 0]
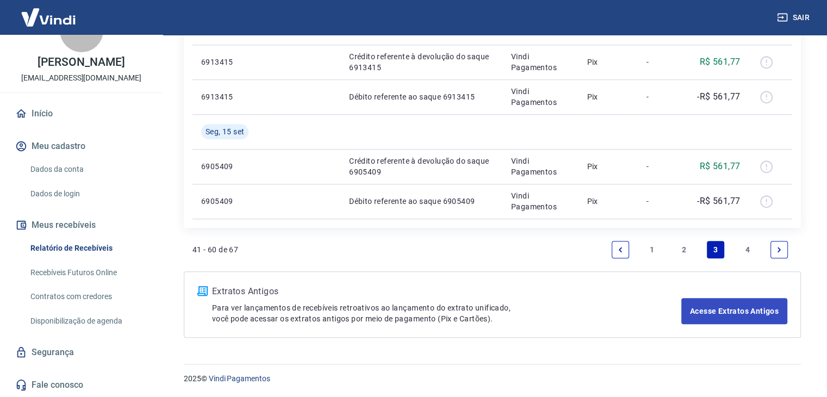
drag, startPoint x: 648, startPoint y: 250, endPoint x: 693, endPoint y: 224, distance: 51.4
click at [651, 249] on link "1" at bounding box center [651, 249] width 17 height 17
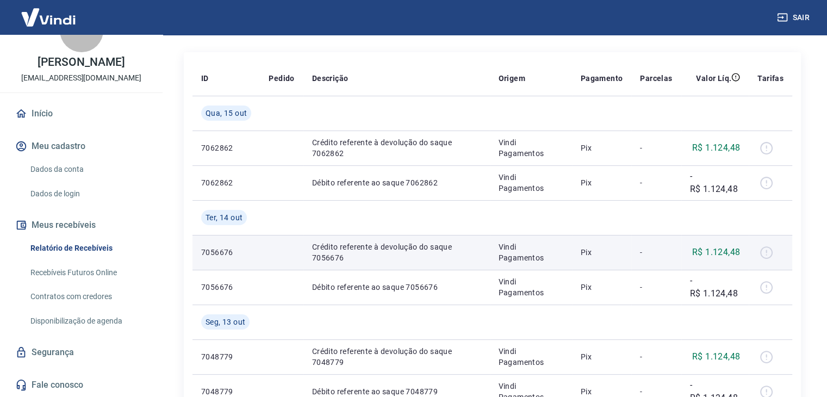
scroll to position [163, 0]
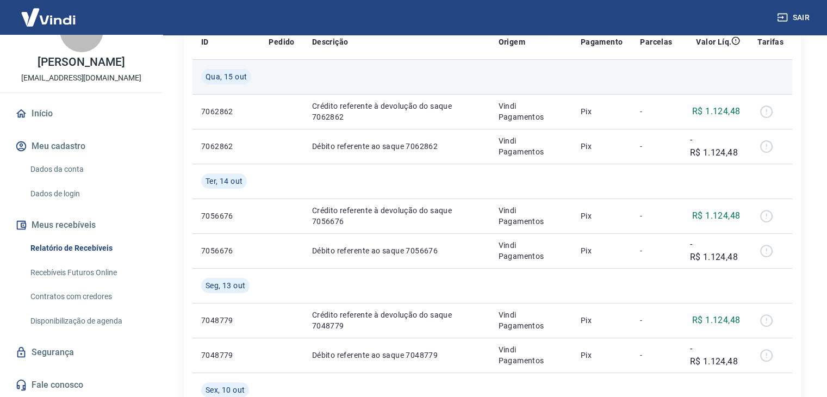
click at [577, 68] on td at bounding box center [602, 76] width 60 height 35
